Goal: Communication & Community: Answer question/provide support

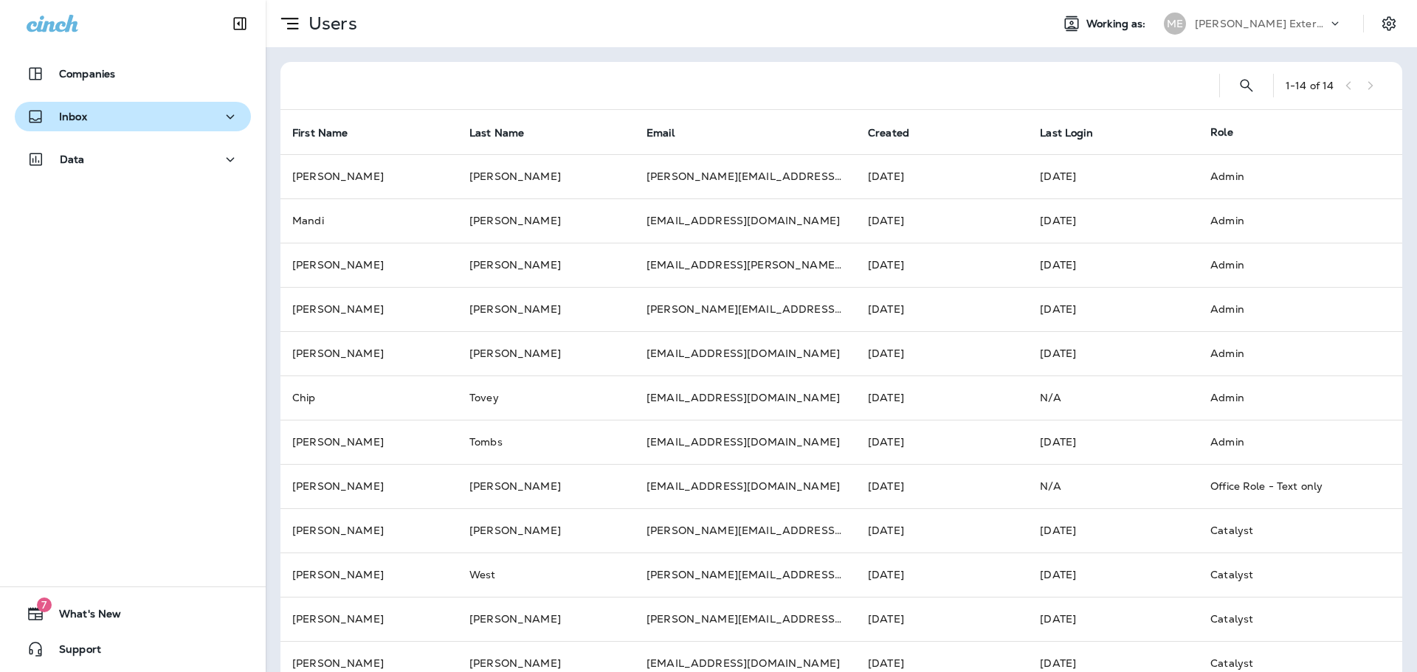
click at [89, 125] on div "Inbox" at bounding box center [133, 117] width 213 height 18
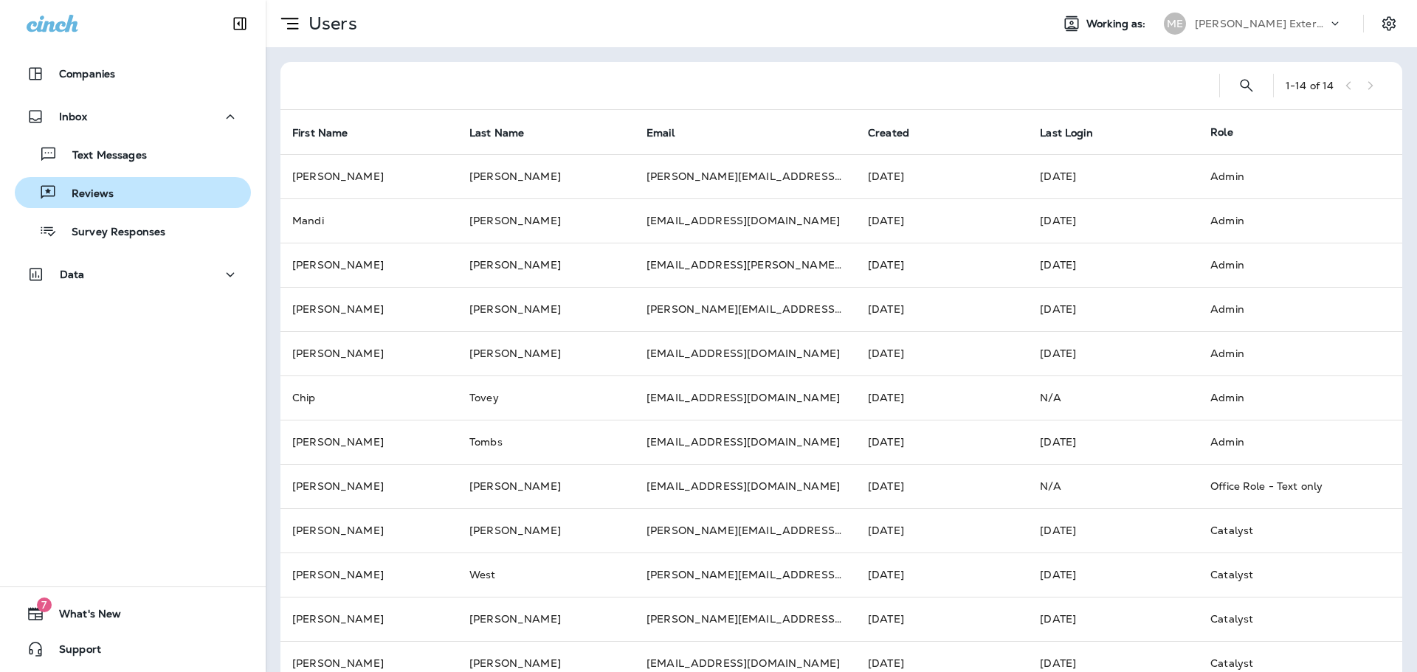
click at [131, 187] on div "Reviews" at bounding box center [133, 193] width 224 height 22
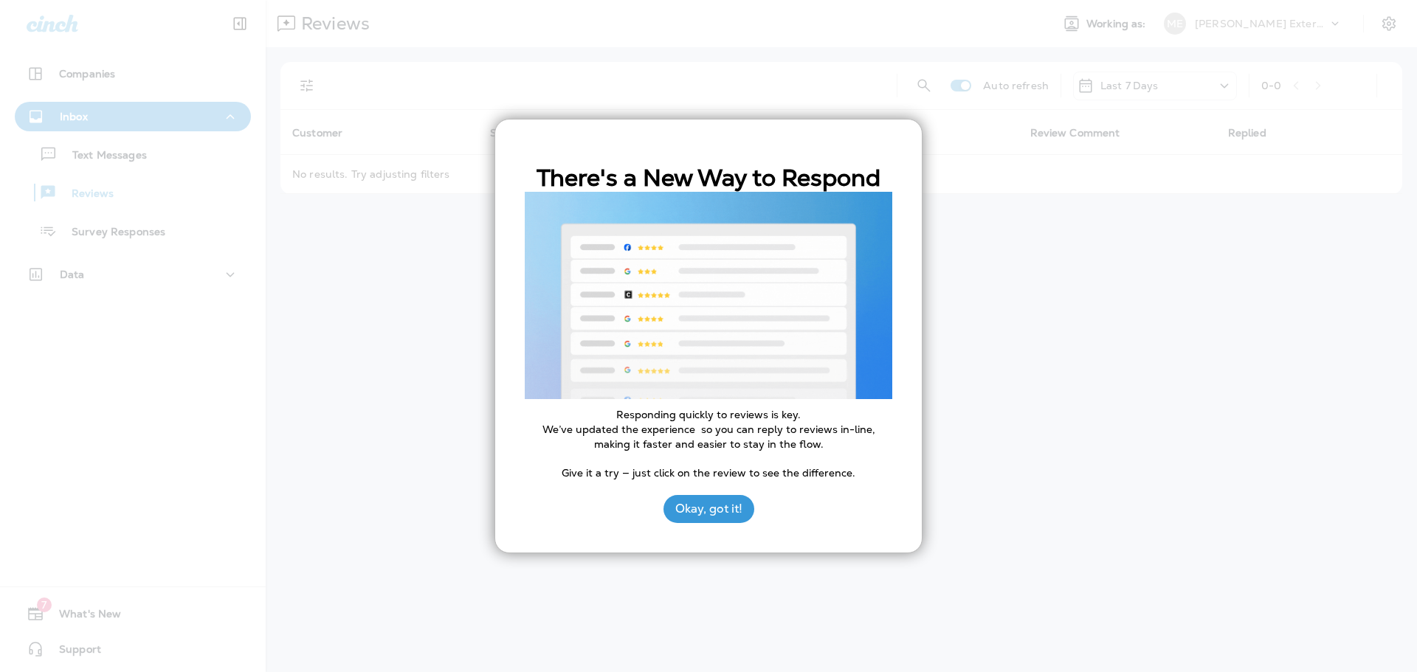
click at [103, 154] on div at bounding box center [708, 336] width 1417 height 672
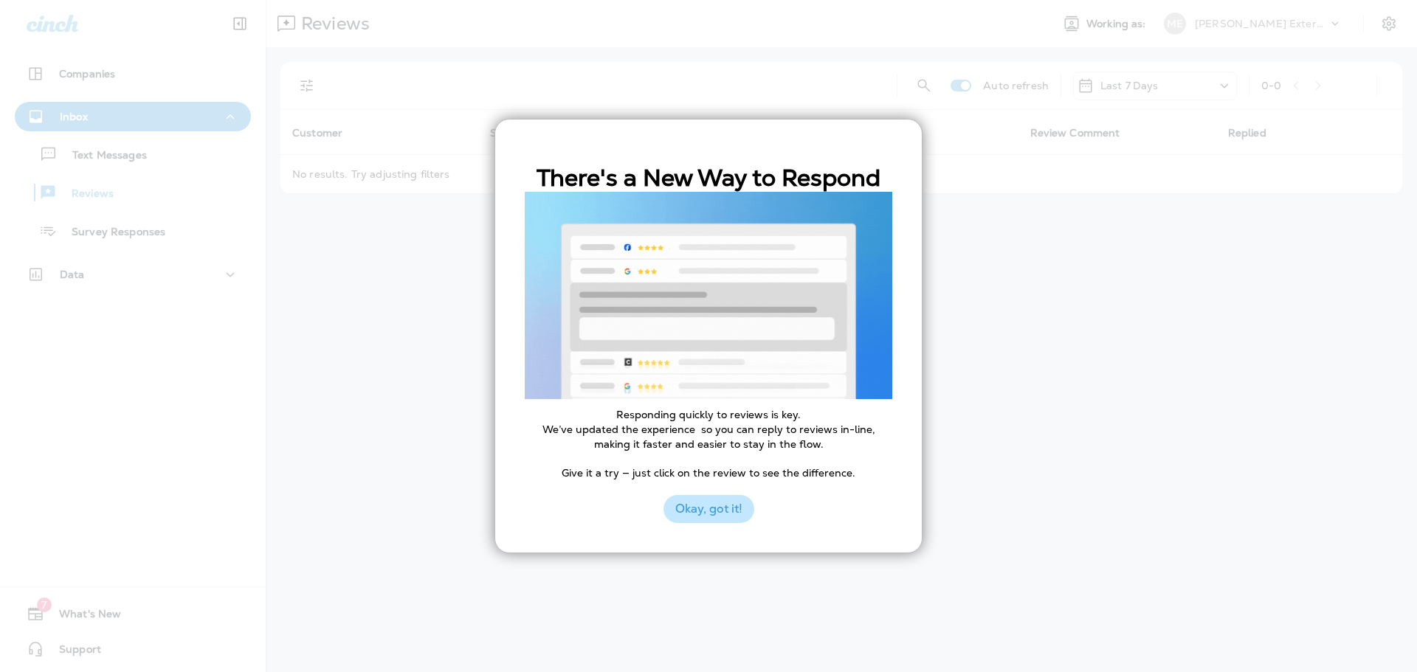
drag, startPoint x: 718, startPoint y: 515, endPoint x: 545, endPoint y: 444, distance: 187.3
click at [718, 514] on button "Okay, got it!" at bounding box center [708, 509] width 91 height 28
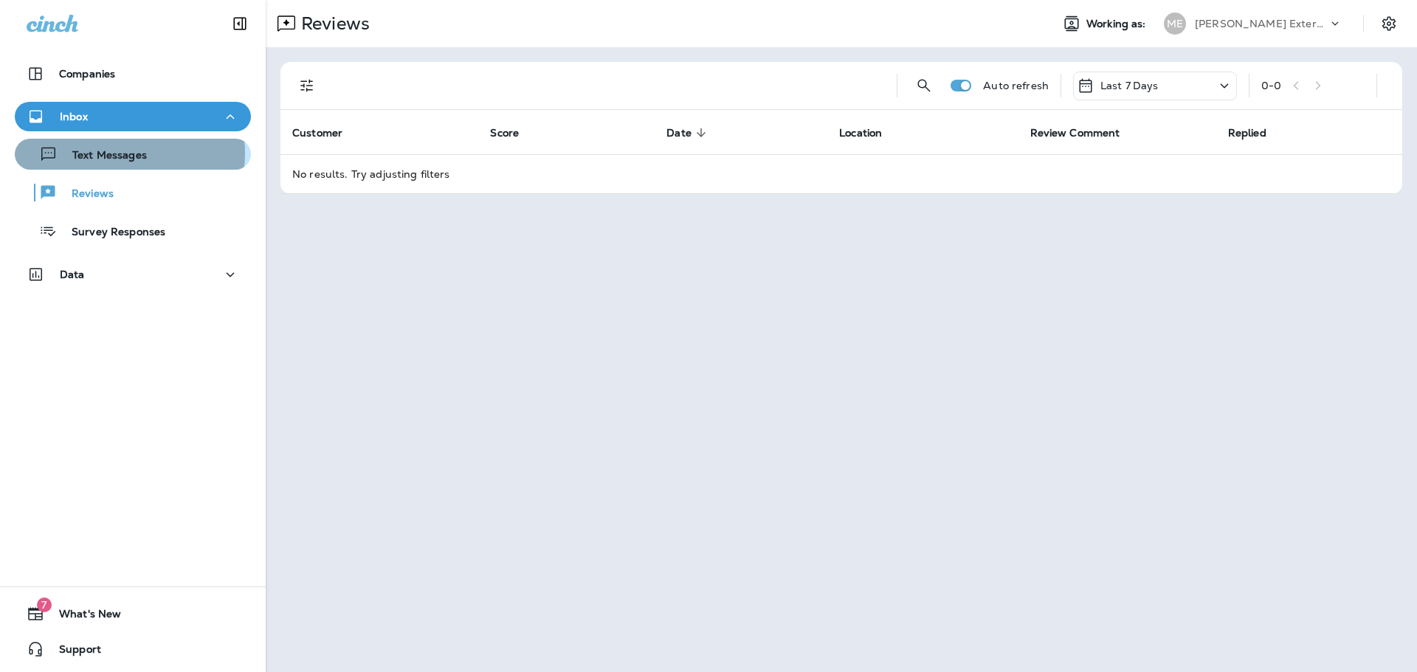
click at [103, 154] on p "Text Messages" at bounding box center [102, 156] width 89 height 14
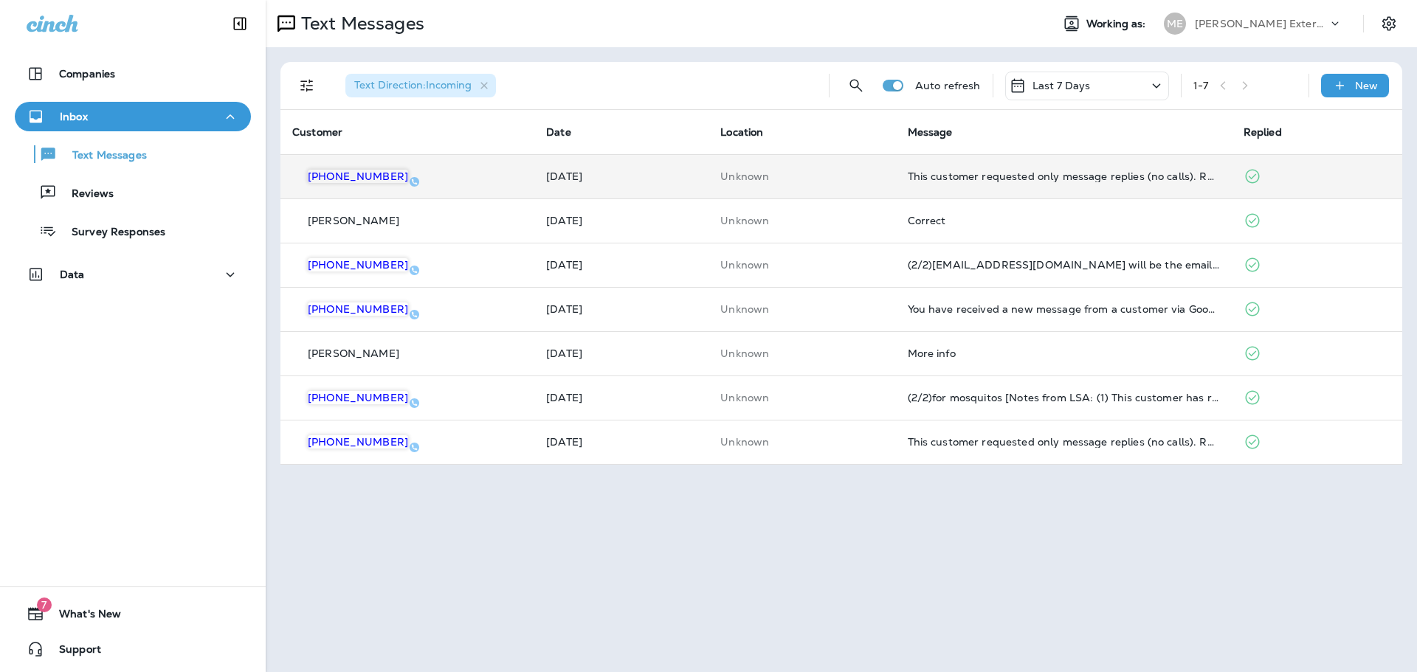
drag, startPoint x: 1045, startPoint y: 200, endPoint x: 1050, endPoint y: 185, distance: 16.3
click at [1048, 190] on tbody "[PHONE_NUMBER] [DATE] Unknown This customer requested only message replies (no …" at bounding box center [841, 309] width 1122 height 310
click at [1047, 186] on td "This customer requested only message replies (no calls). Reply here or respond …" at bounding box center [1064, 176] width 336 height 44
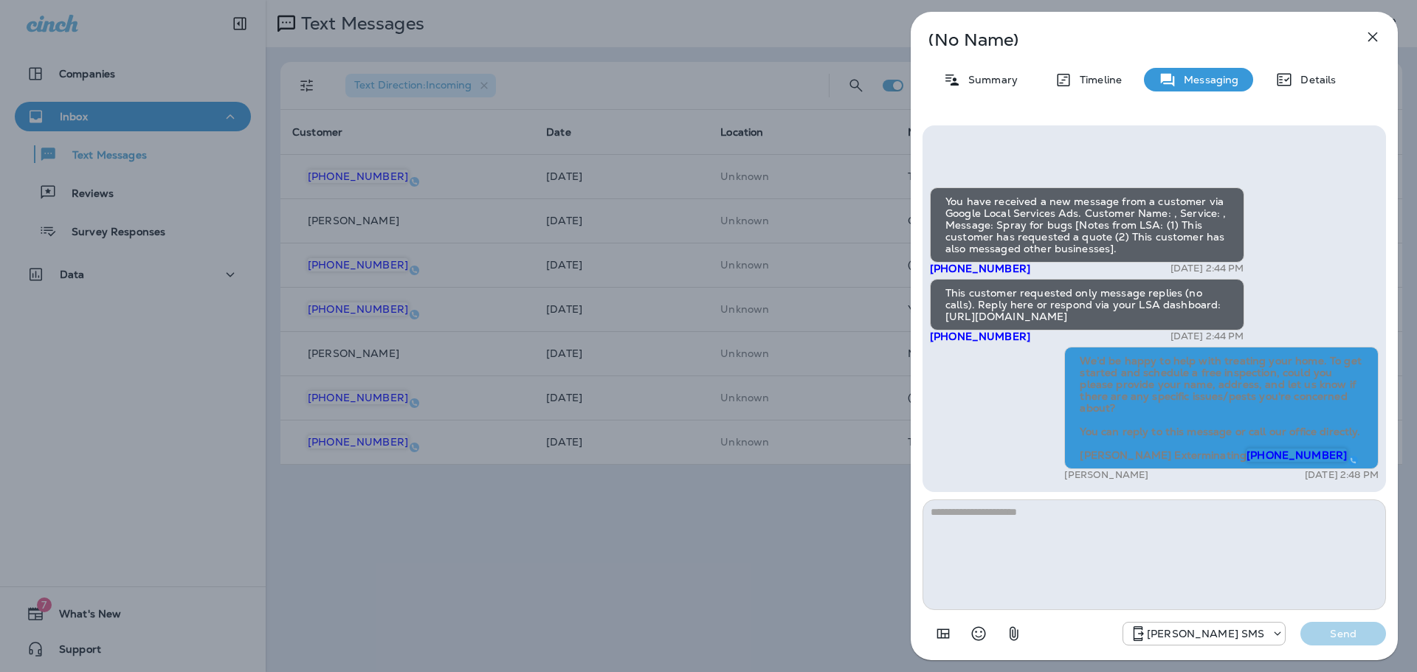
click at [1373, 32] on icon "button" at bounding box center [1373, 37] width 18 height 18
